Goal: Information Seeking & Learning: Check status

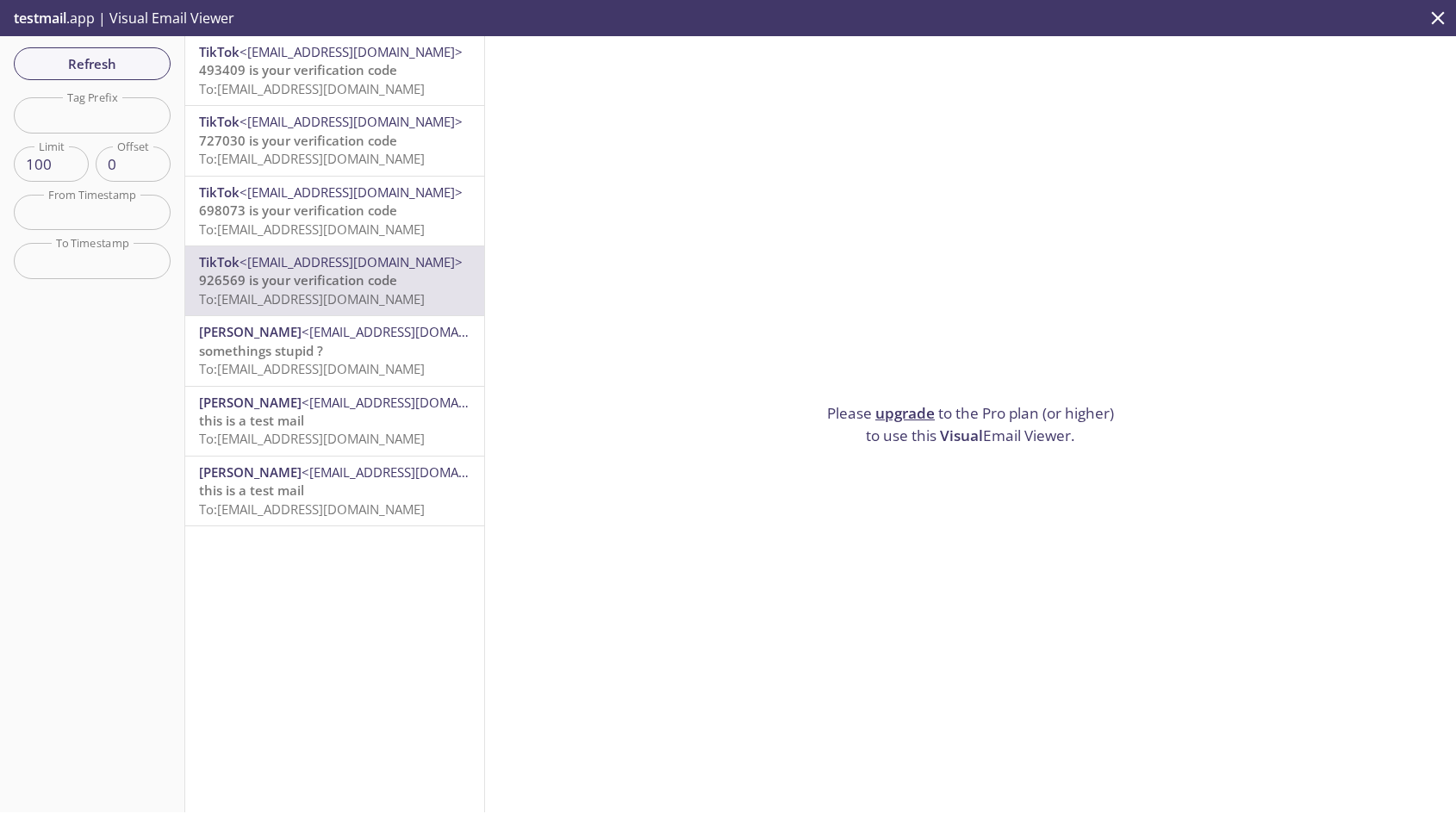
click at [338, 97] on span "To: zf2sd.thanglee4@inbox.testmail.app" at bounding box center [311, 88] width 226 height 17
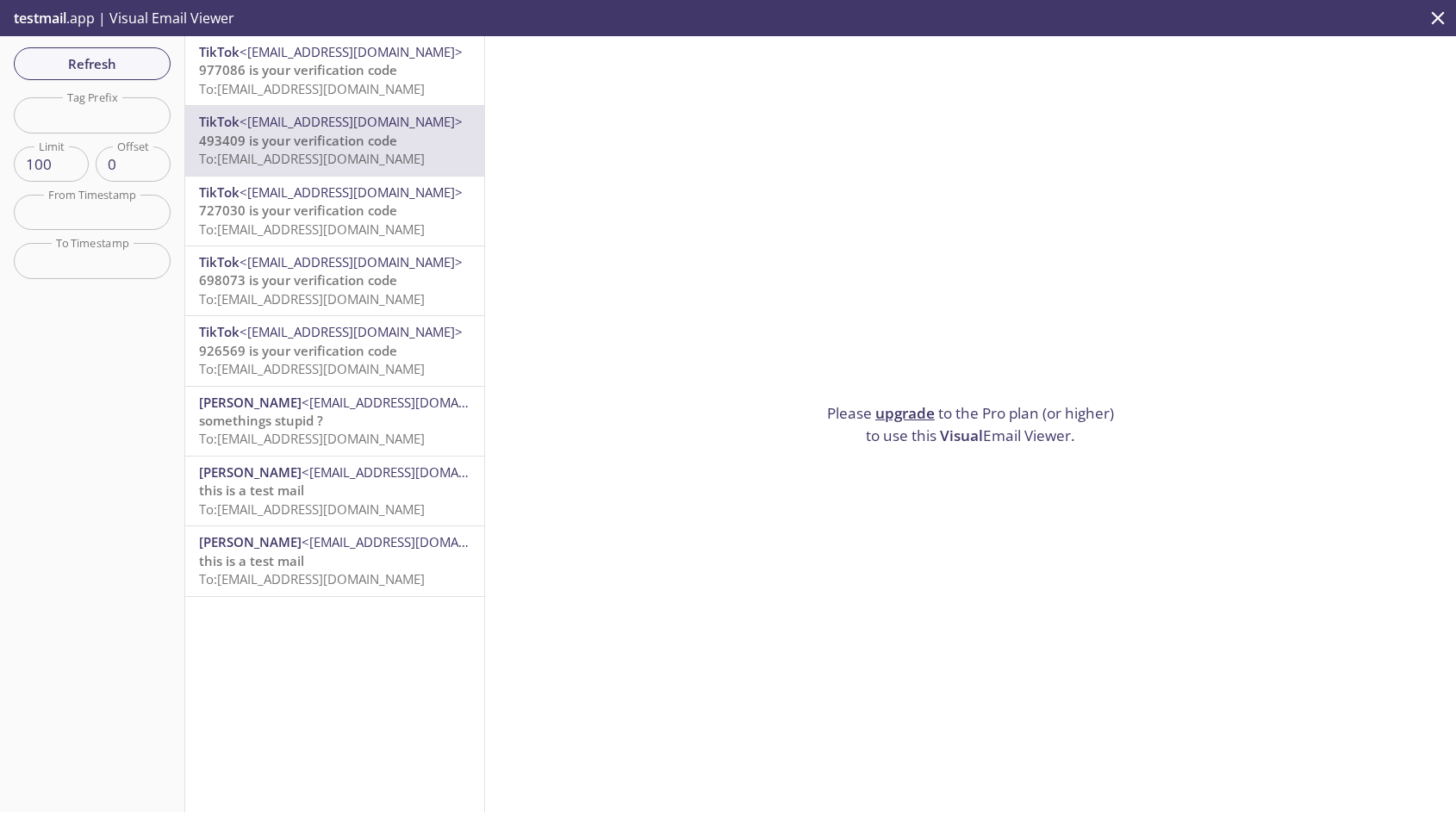
click at [455, 78] on p "977086 is your verification code To: [EMAIL_ADDRESS][DOMAIN_NAME]" at bounding box center [334, 80] width 271 height 38
